Goal: Information Seeking & Learning: Learn about a topic

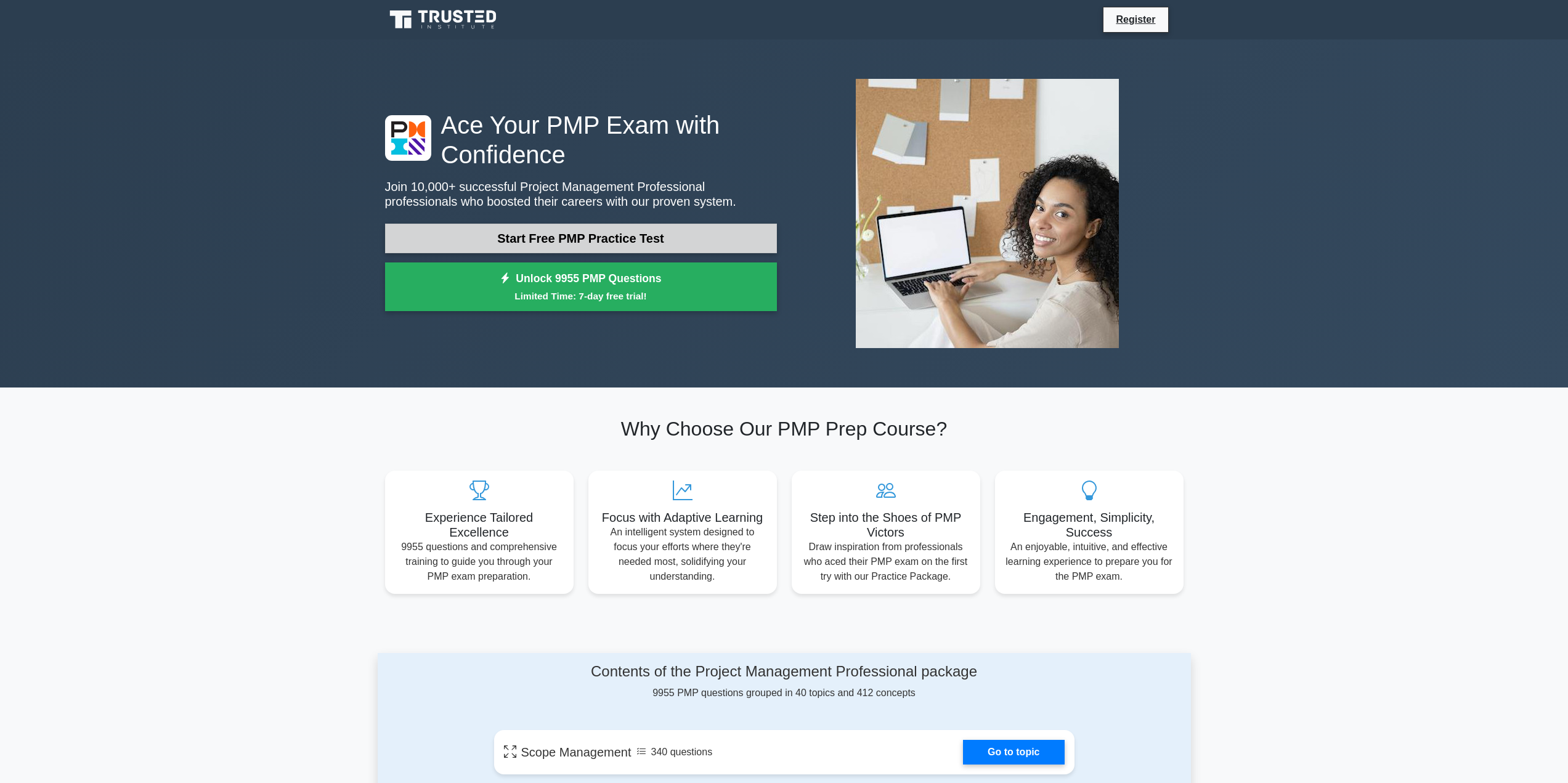
drag, startPoint x: 0, startPoint y: 0, endPoint x: 520, endPoint y: 242, distance: 573.6
click at [520, 242] on link "Start Free PMP Practice Test" at bounding box center [581, 238] width 392 height 30
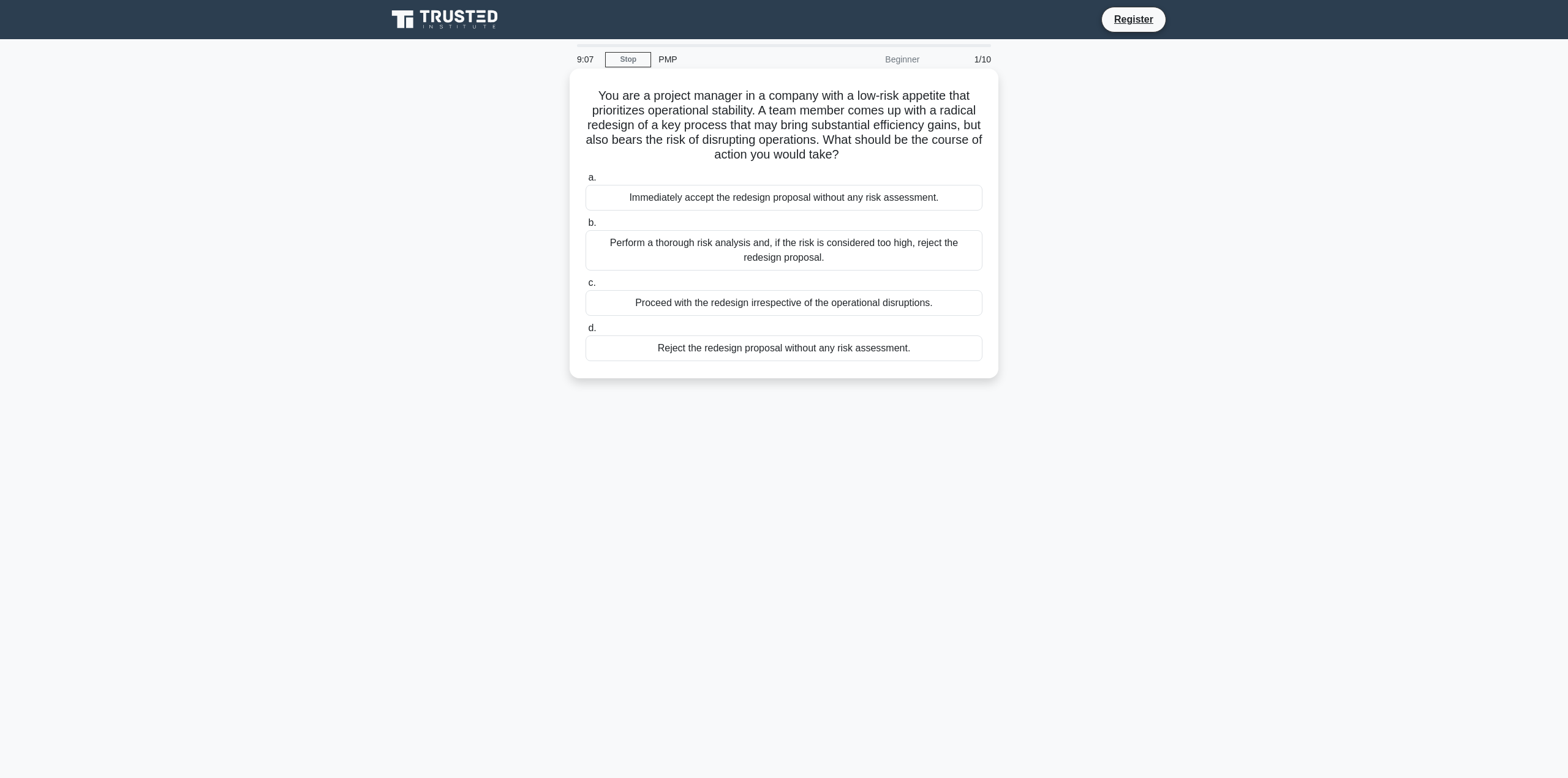
click at [692, 248] on div "Perform a thorough risk analysis and, if the risk is considered too high, rejec…" at bounding box center [784, 251] width 397 height 41
click at [585, 227] on input "b. Perform a thorough risk analysis and, if the risk is considered too high, re…" at bounding box center [585, 223] width 0 height 8
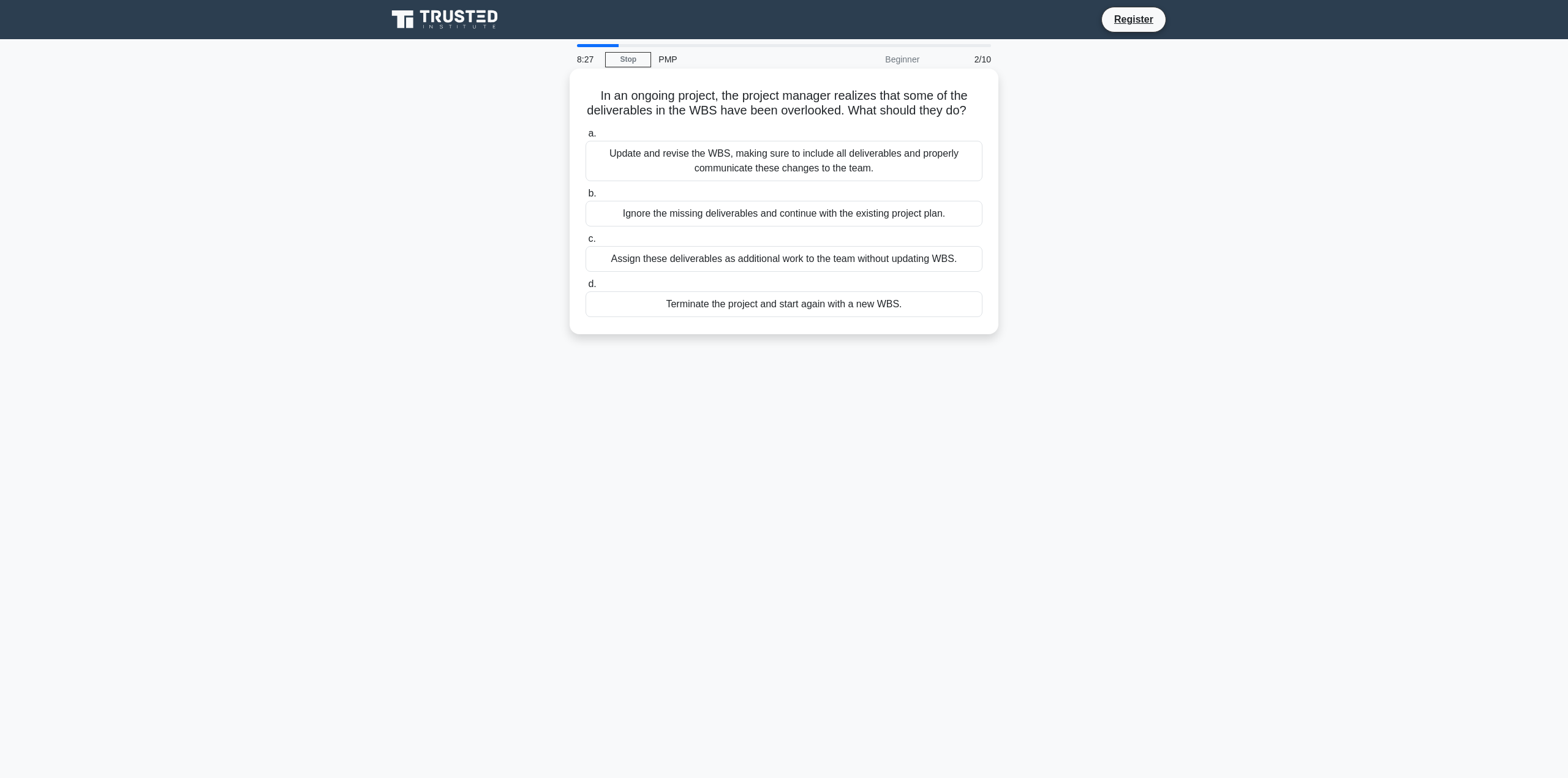
click at [735, 181] on div "Update and revise the WBS, making sure to include all deliverables and properly…" at bounding box center [784, 161] width 397 height 41
click at [585, 138] on input "a. Update and revise the WBS, making sure to include all deliverables and prope…" at bounding box center [585, 134] width 0 height 8
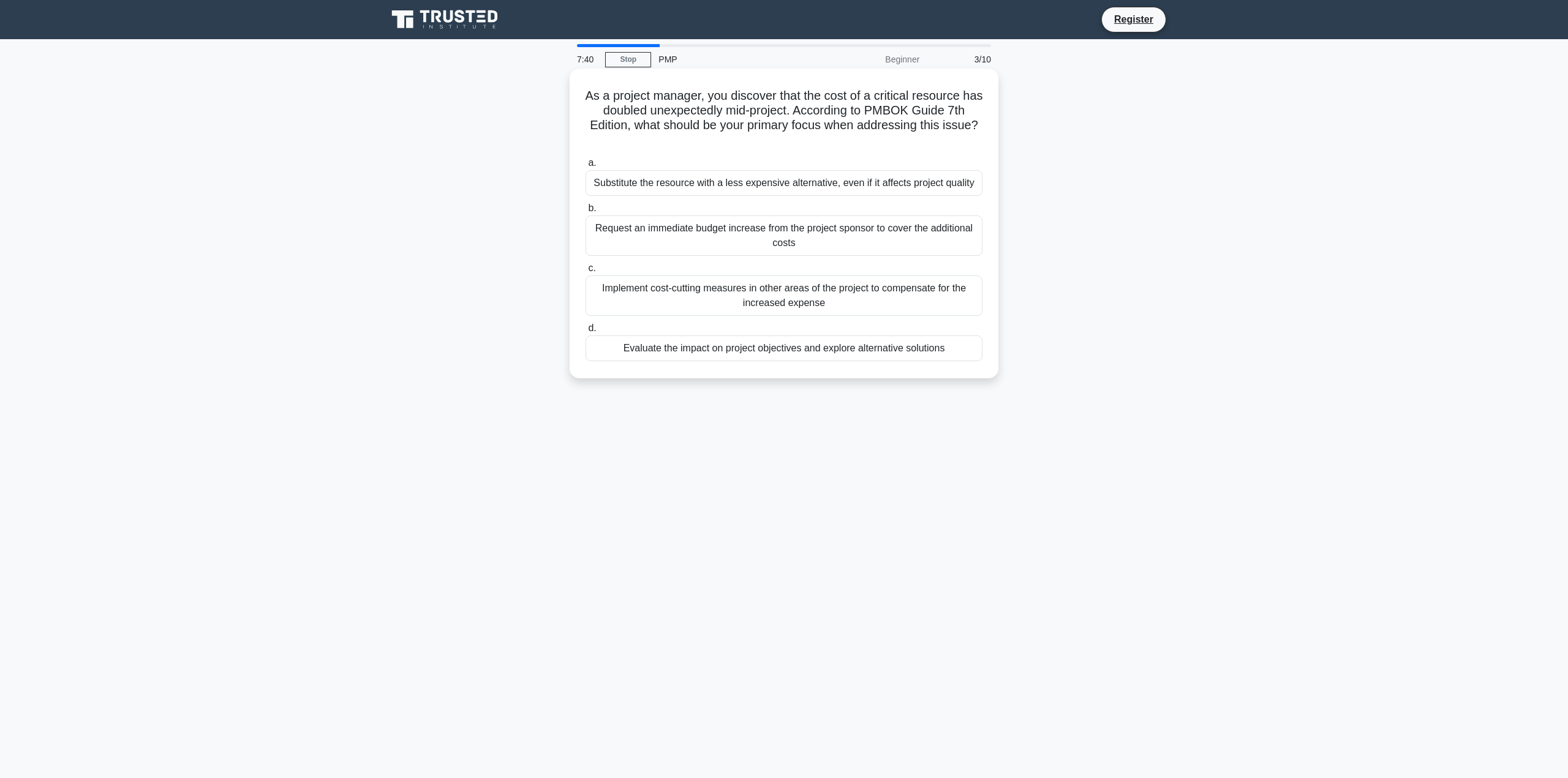
click at [667, 238] on div "Request an immediate budget increase from the project sponsor to cover the addi…" at bounding box center [784, 236] width 397 height 41
click at [585, 212] on input "b. Request an immediate budget increase from the project sponsor to cover the a…" at bounding box center [585, 208] width 0 height 8
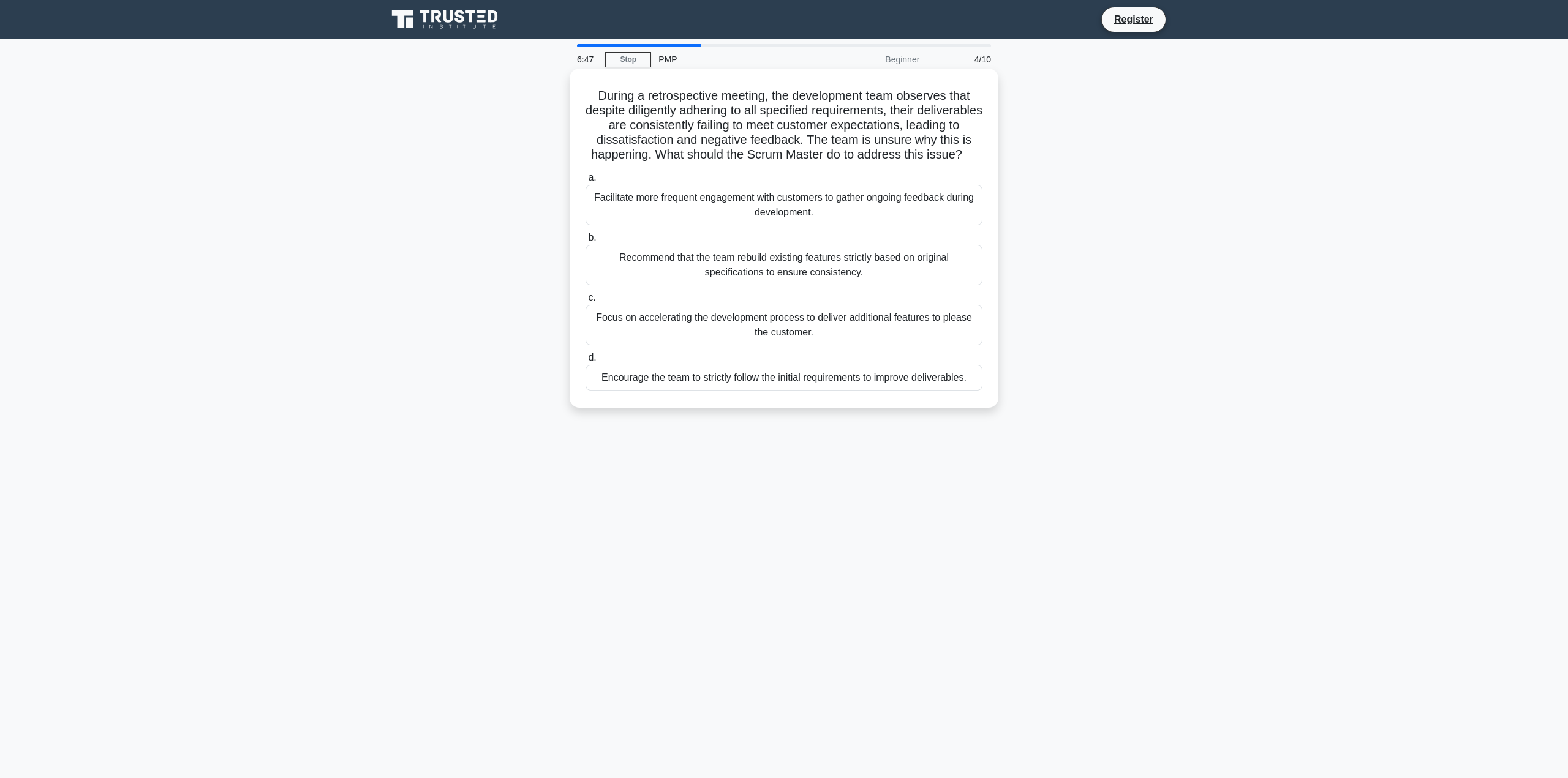
click at [852, 219] on div "Facilitate more frequent engagement with customers to gather ongoing feedback d…" at bounding box center [784, 205] width 397 height 41
click at [585, 182] on input "a. Facilitate more frequent engagement with customers to gather ongoing feedbac…" at bounding box center [585, 177] width 0 height 8
click at [819, 394] on div "Transformational leadership, fostering motivation and addressing future possibi…" at bounding box center [784, 385] width 397 height 41
click at [585, 361] on input "d. Transformational leadership, fostering motivation and addressing future poss…" at bounding box center [585, 358] width 0 height 8
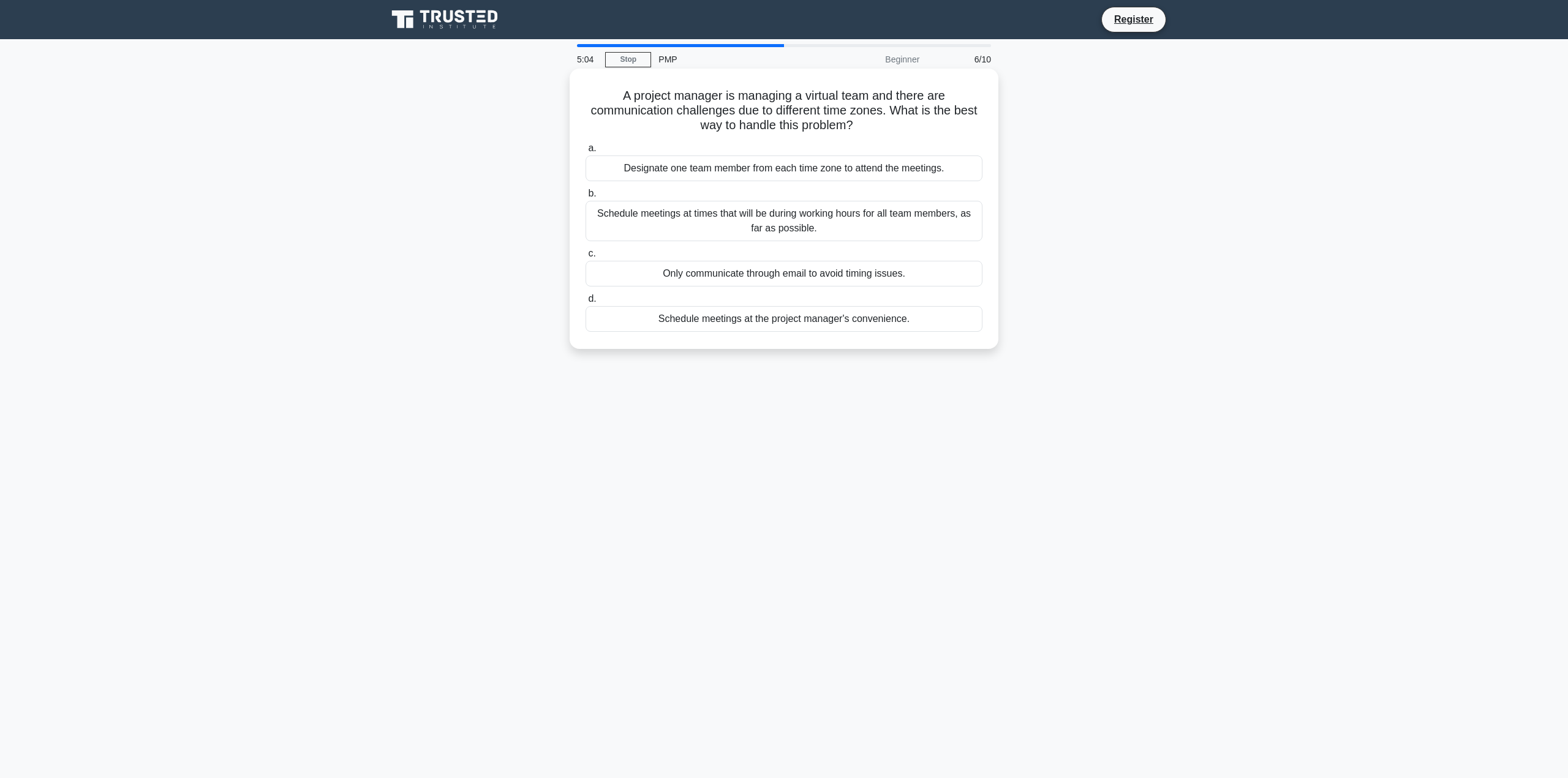
click at [701, 220] on div "Schedule meetings at times that will be during working hours for all team membe…" at bounding box center [784, 221] width 397 height 41
click at [585, 198] on input "b. Schedule meetings at times that will be during working hours for all team me…" at bounding box center [585, 193] width 0 height 8
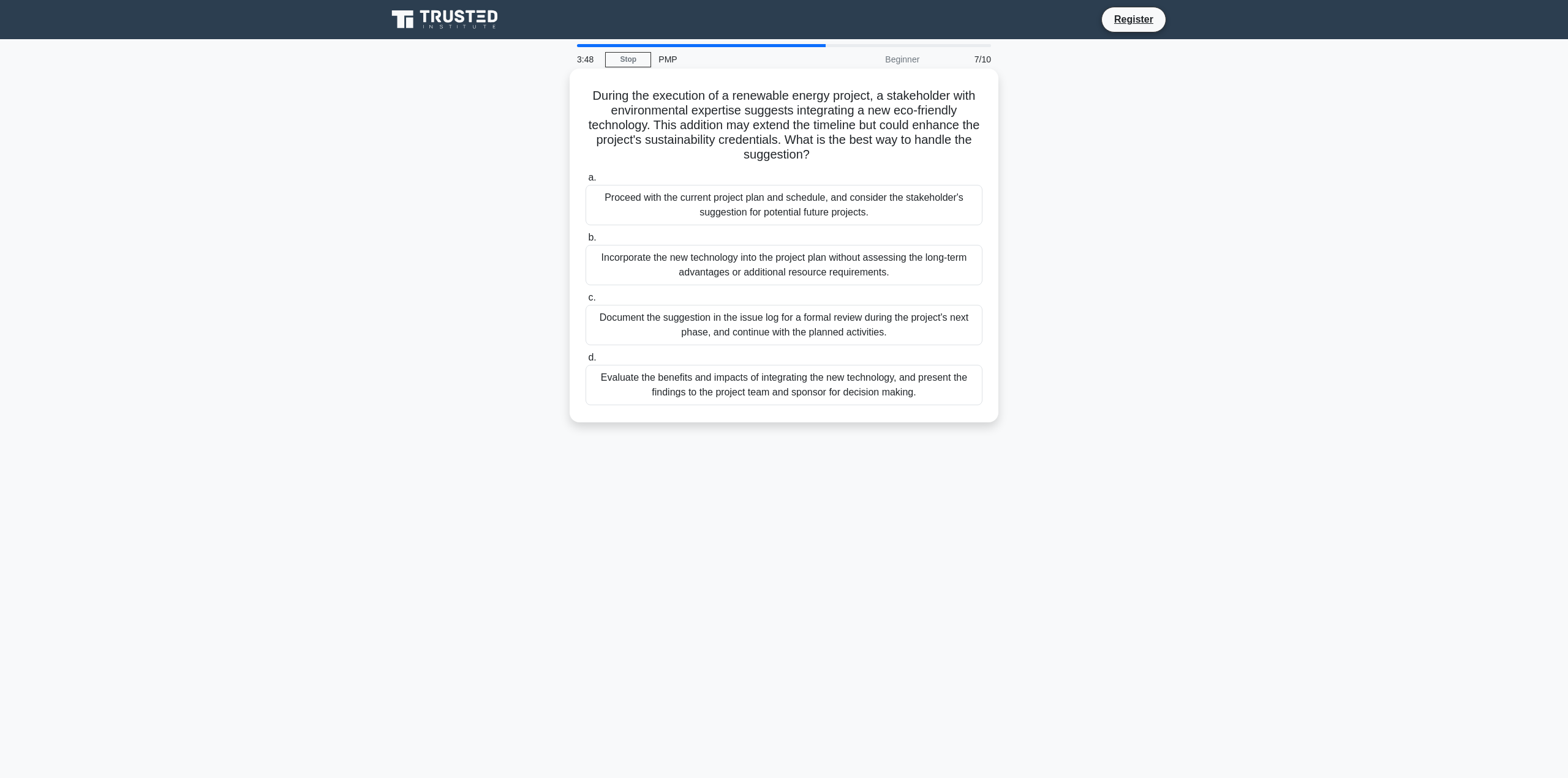
click at [823, 214] on div "Proceed with the current project plan and schedule, and consider the stakeholde…" at bounding box center [784, 205] width 397 height 41
click at [585, 182] on input "a. Proceed with the current project plan and schedule, and consider the stakeho…" at bounding box center [585, 177] width 0 height 8
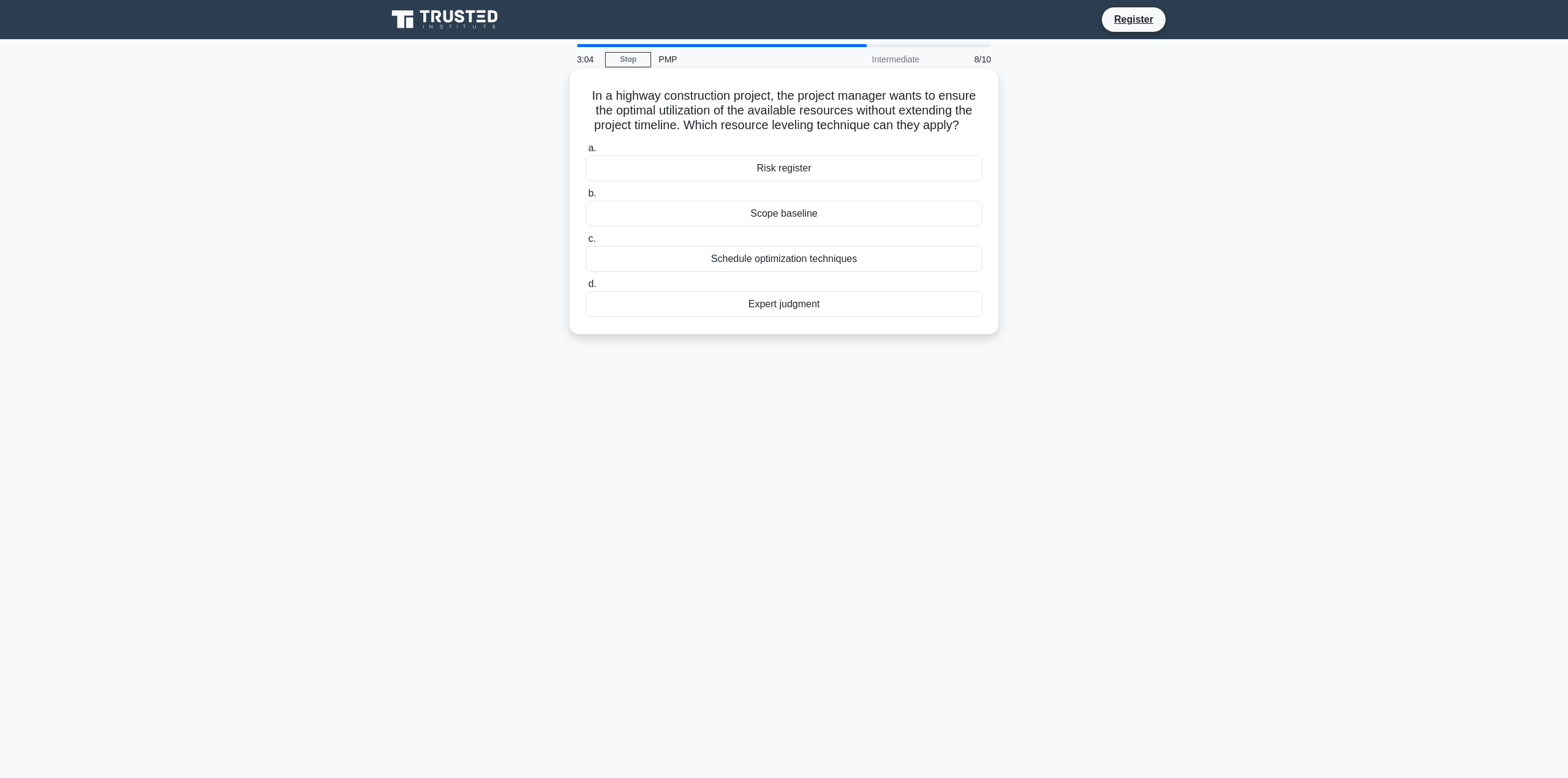
click at [777, 221] on div "Scope baseline" at bounding box center [784, 214] width 397 height 26
click at [585, 198] on input "b. Scope baseline" at bounding box center [585, 193] width 0 height 8
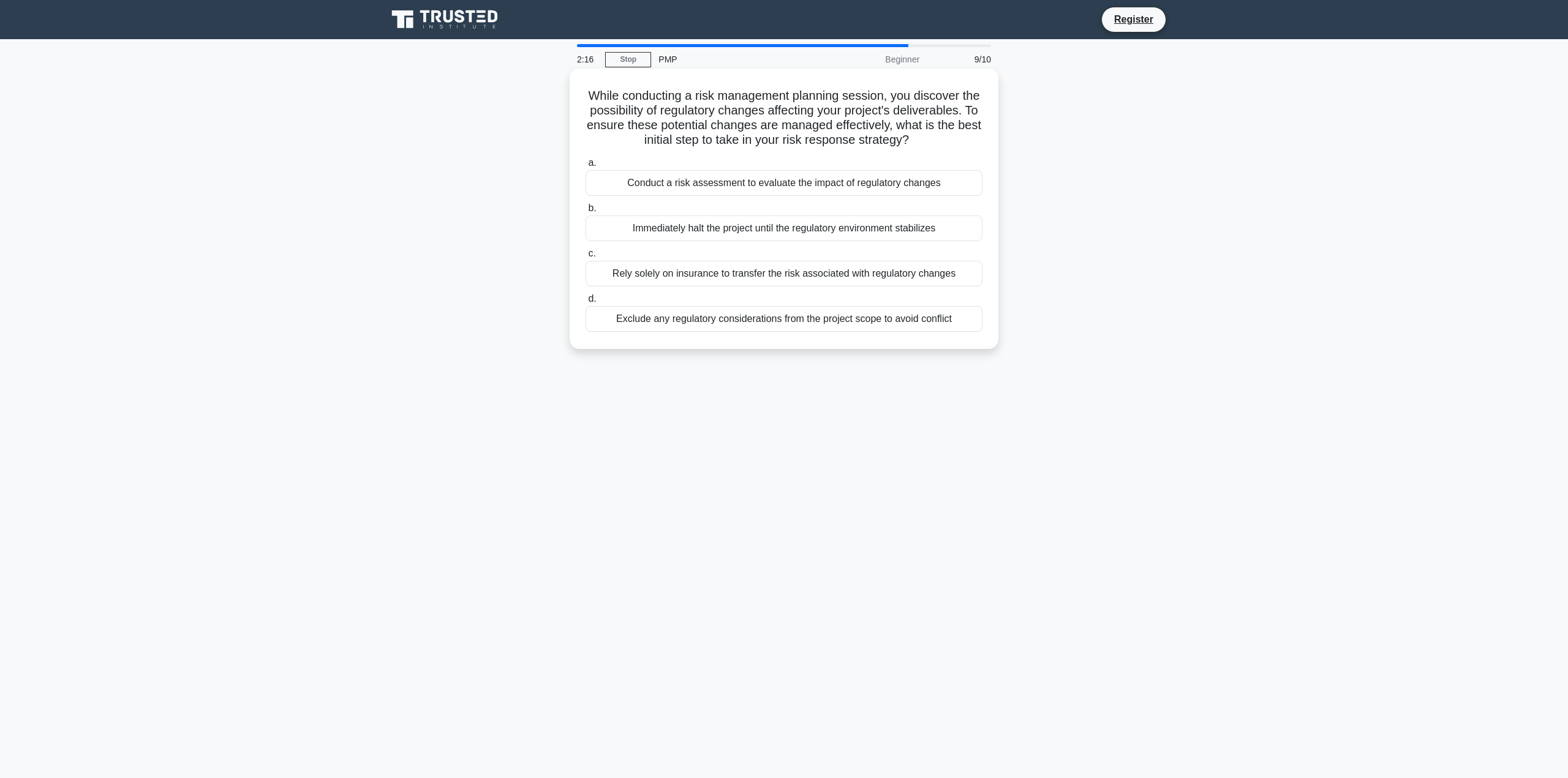
click at [819, 196] on div "Conduct a risk assessment to evaluate the impact of regulatory changes" at bounding box center [784, 183] width 397 height 26
click at [585, 167] on input "a. Conduct a risk assessment to evaluate the impact of regulatory changes" at bounding box center [585, 163] width 0 height 8
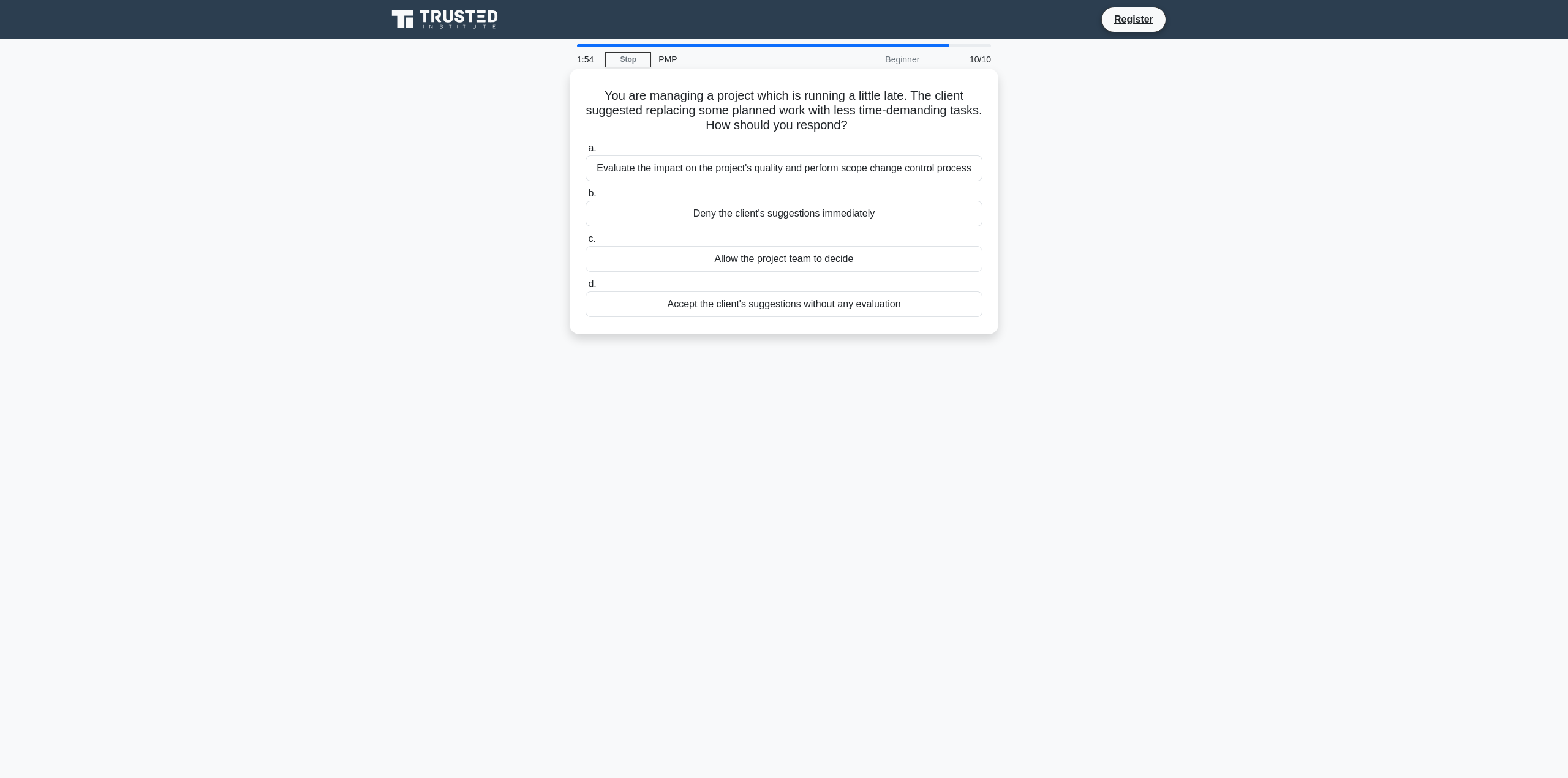
click at [907, 174] on div "Evaluate the impact on the project's quality and perform scope change control p…" at bounding box center [784, 168] width 397 height 26
click at [585, 152] on input "a. Evaluate the impact on the project's quality and perform scope change contro…" at bounding box center [585, 148] width 0 height 8
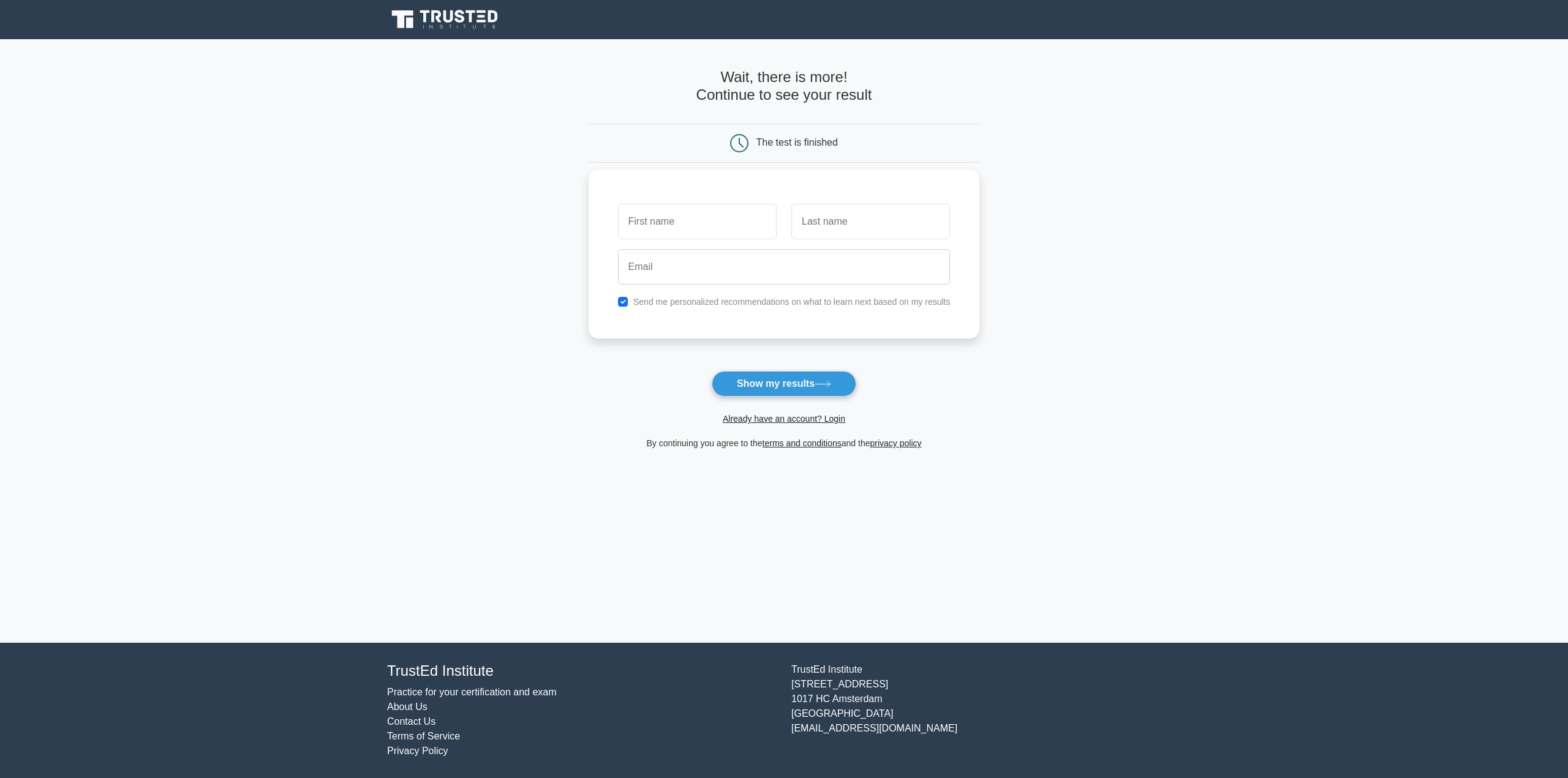
click at [701, 222] on input "text" at bounding box center [697, 221] width 159 height 35
type input "n"
type input "Nick"
type input "Su"
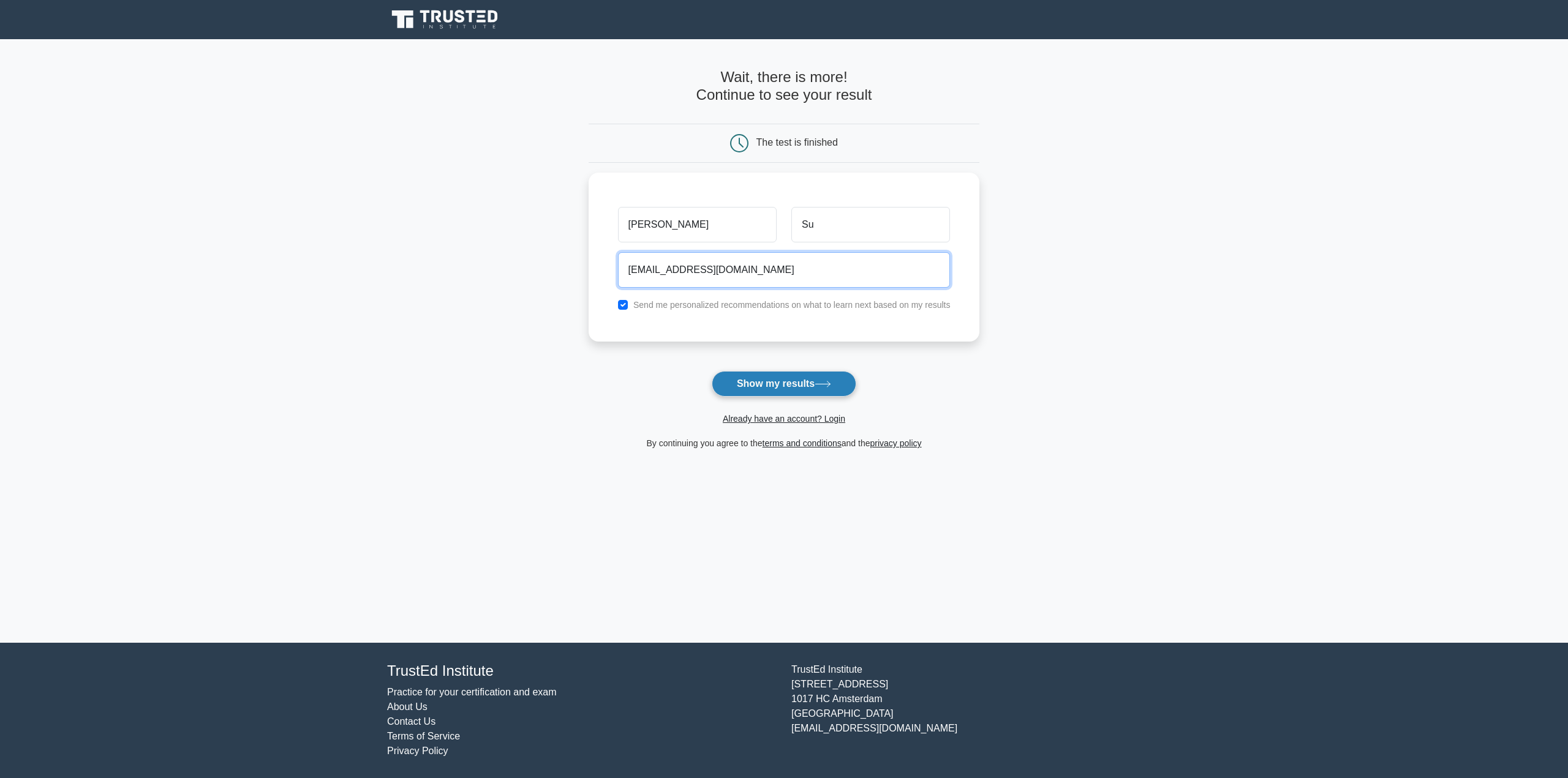
type input "sutelun@live.com"
click at [779, 386] on button "Show my results" at bounding box center [784, 384] width 144 height 26
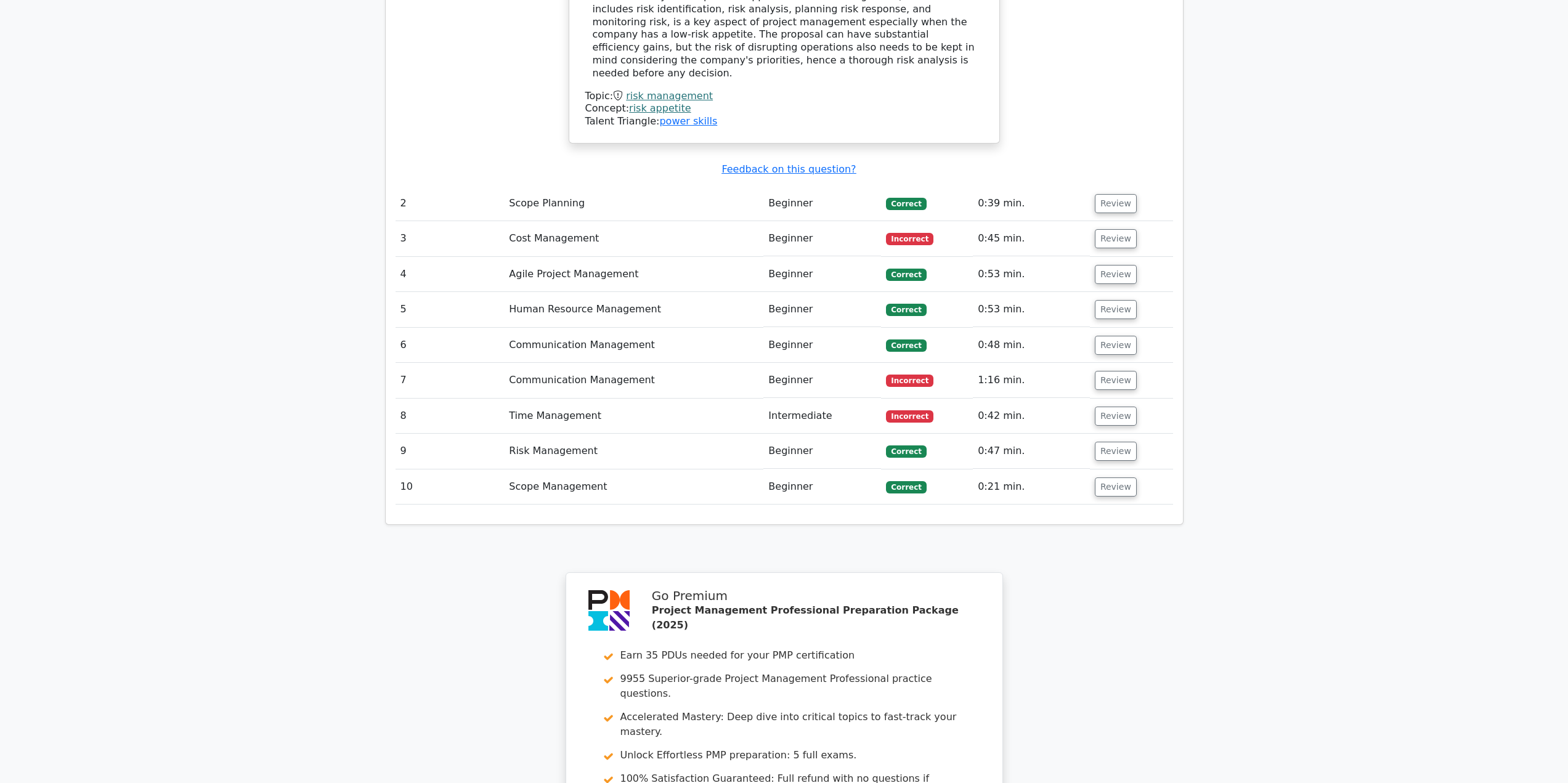
scroll to position [1602, 0]
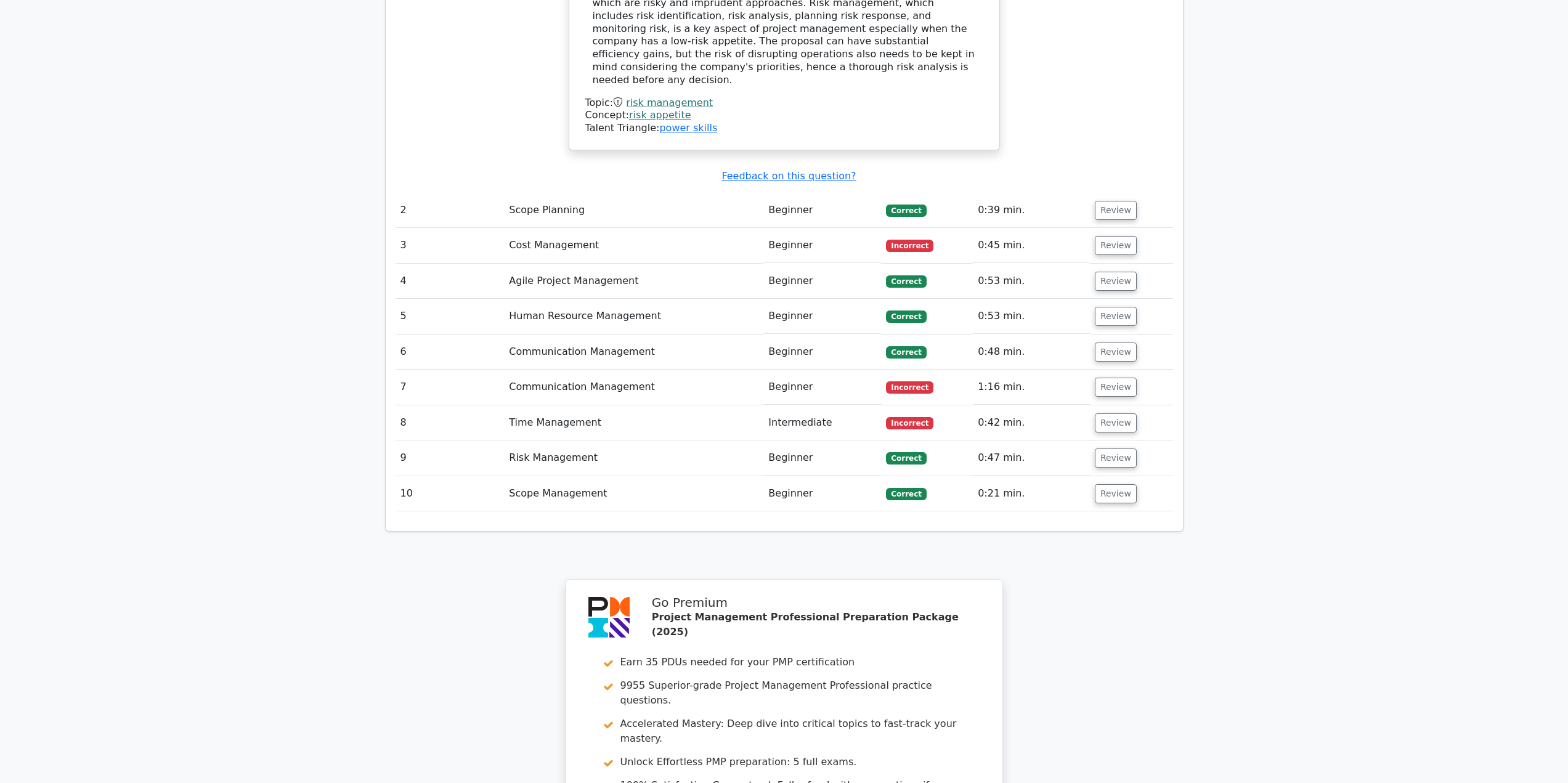
click at [920, 381] on span "Incorrect" at bounding box center [909, 387] width 47 height 12
